Goal: Navigation & Orientation: Find specific page/section

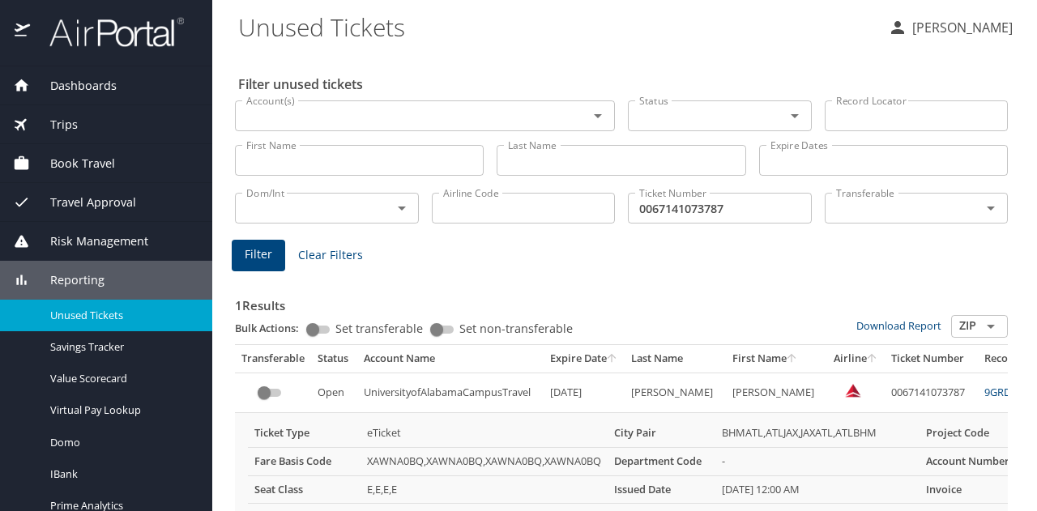
scroll to position [172, 0]
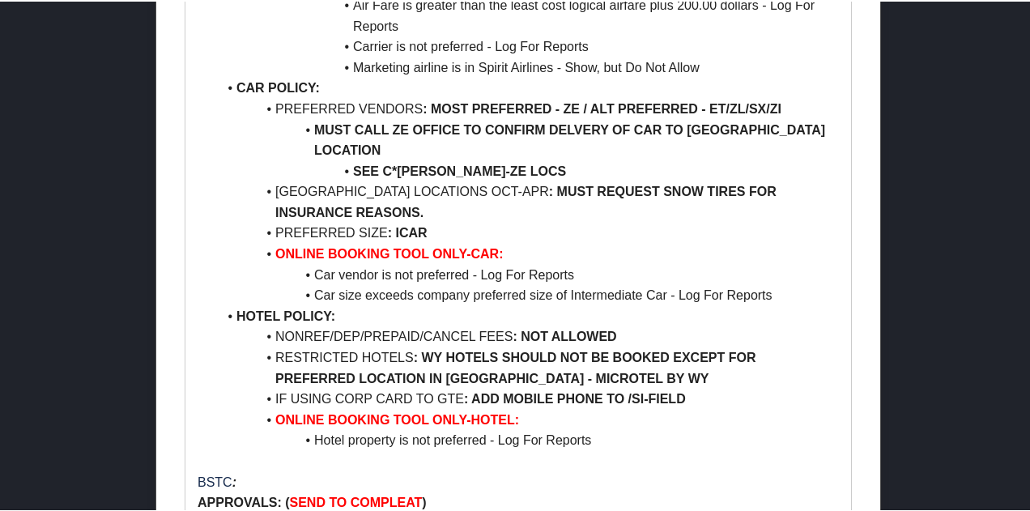
scroll to position [972, 0]
